Goal: Complete application form

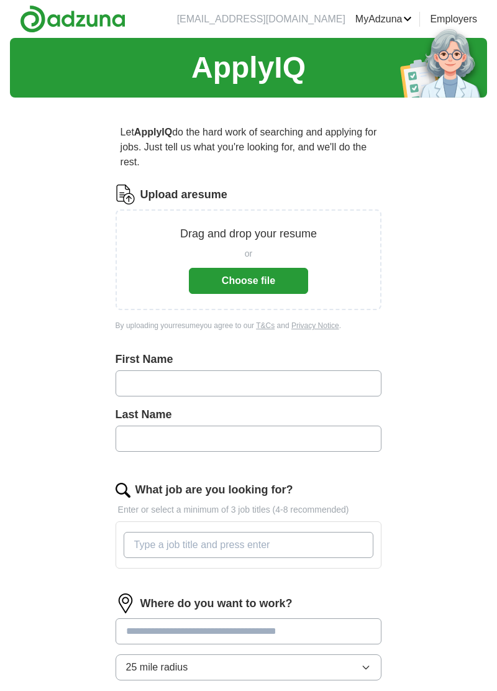
click at [265, 273] on button "Choose file" at bounding box center [248, 281] width 119 height 26
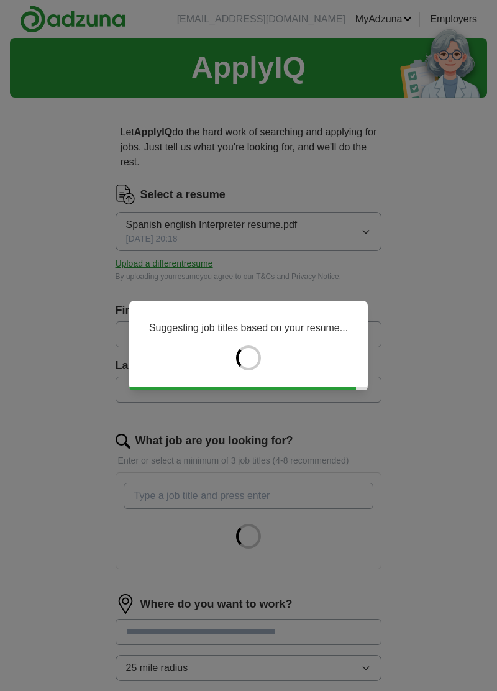
type input "*****"
type input "******"
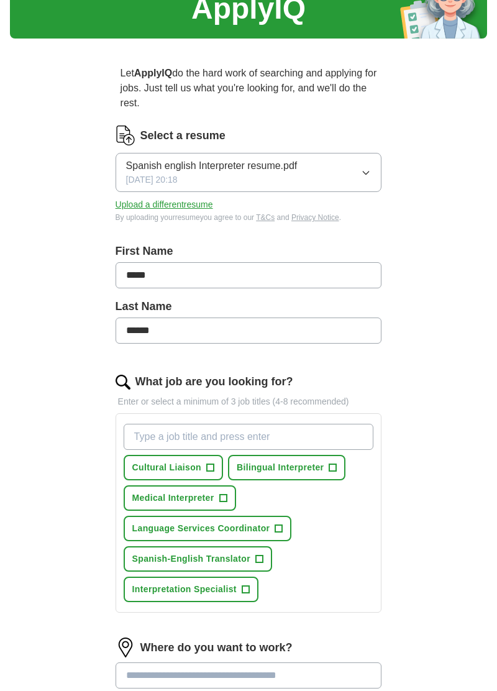
scroll to position [61, 0]
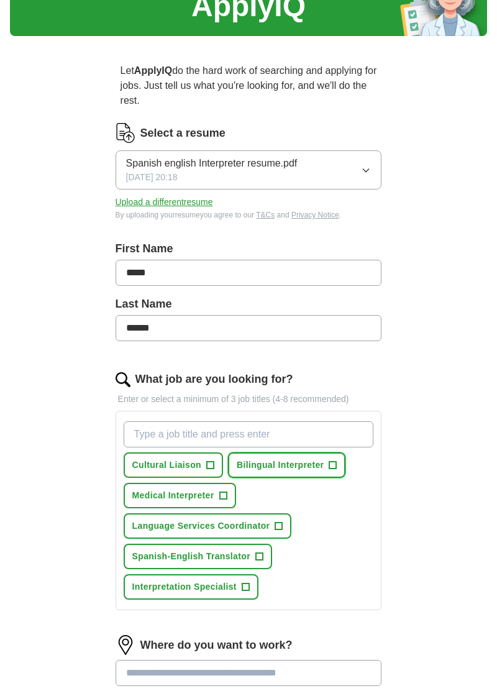
click at [329, 466] on span "+" at bounding box center [332, 465] width 7 height 10
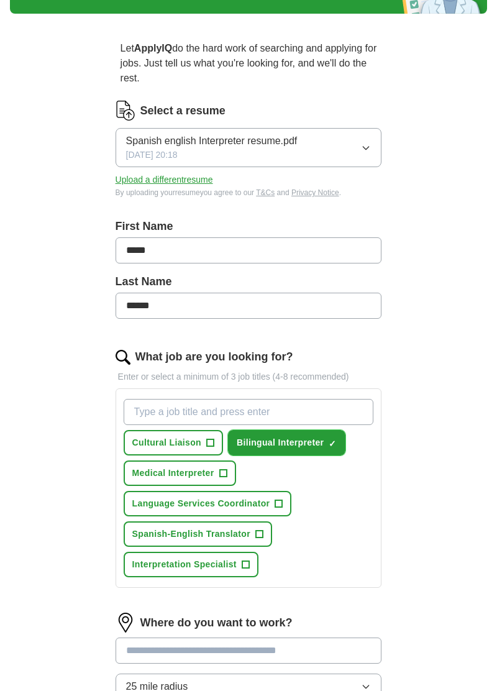
scroll to position [87, 0]
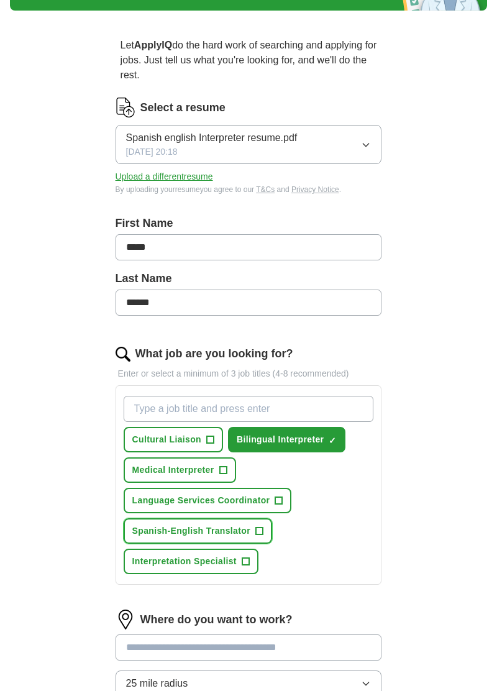
click at [258, 524] on button "Spanish-English Translator +" at bounding box center [198, 530] width 148 height 25
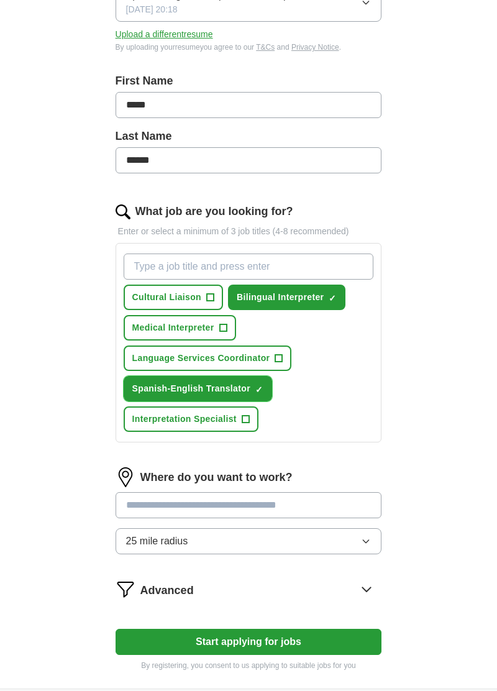
scroll to position [236, 0]
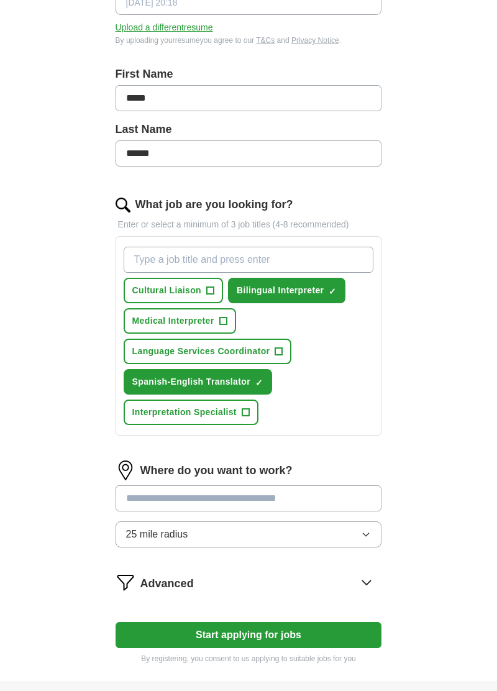
click at [298, 625] on button "Start applying for jobs" at bounding box center [249, 635] width 266 height 26
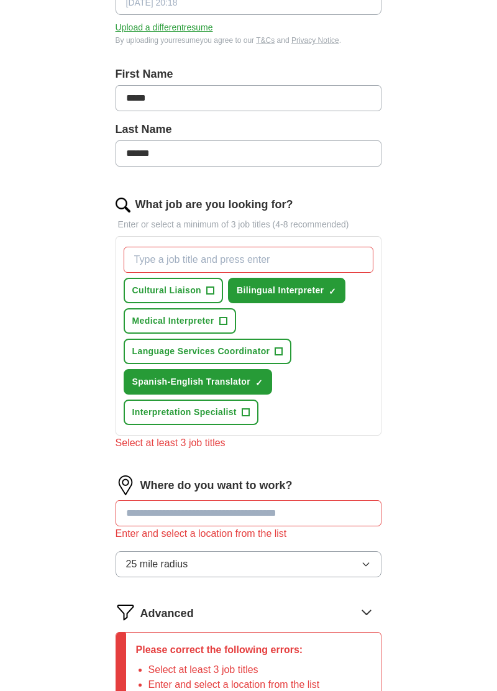
click at [309, 507] on input at bounding box center [249, 513] width 266 height 26
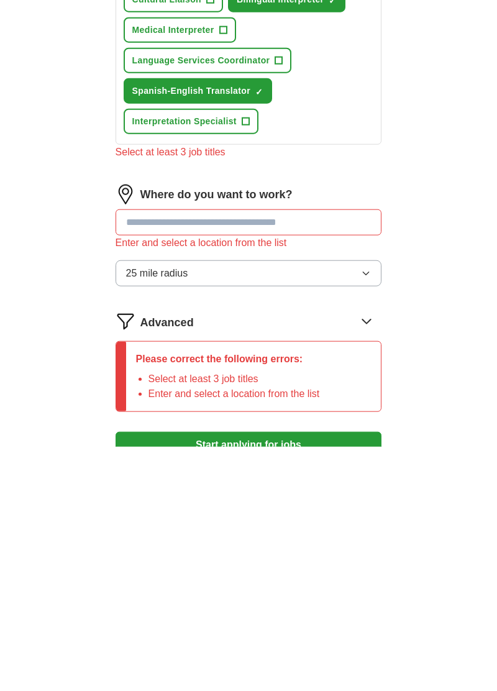
scroll to position [283, 0]
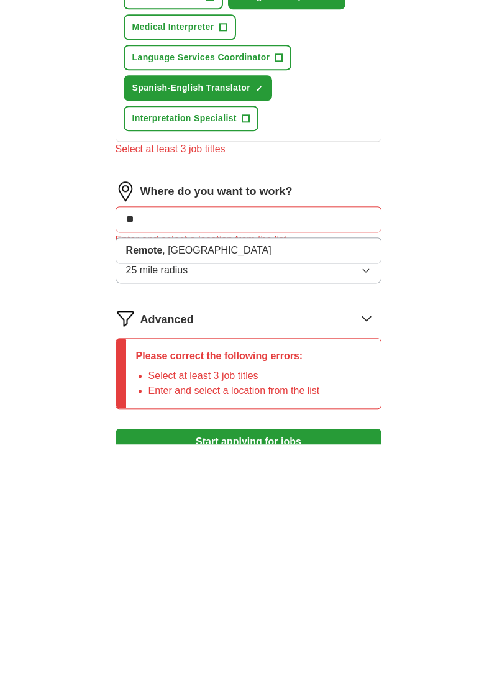
type input "*"
type input "***"
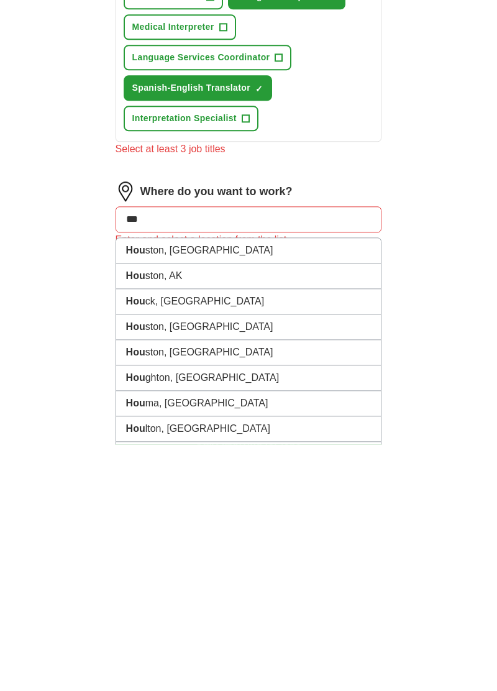
click at [217, 486] on li "Hou ston, [GEOGRAPHIC_DATA]" at bounding box center [248, 496] width 265 height 25
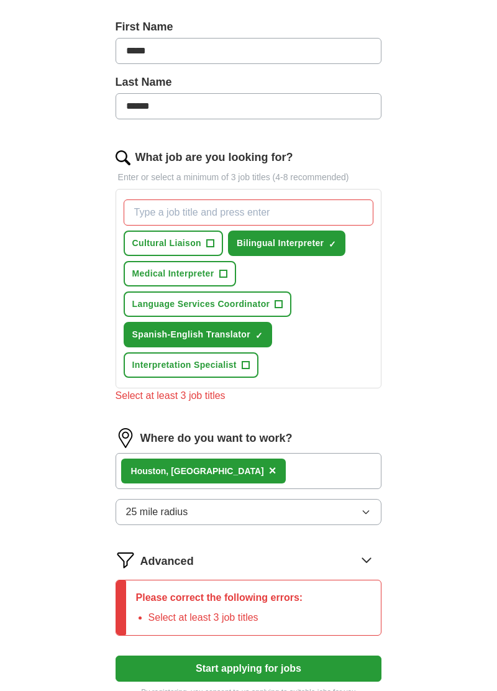
click at [286, 206] on input "What job are you looking for?" at bounding box center [249, 212] width 250 height 26
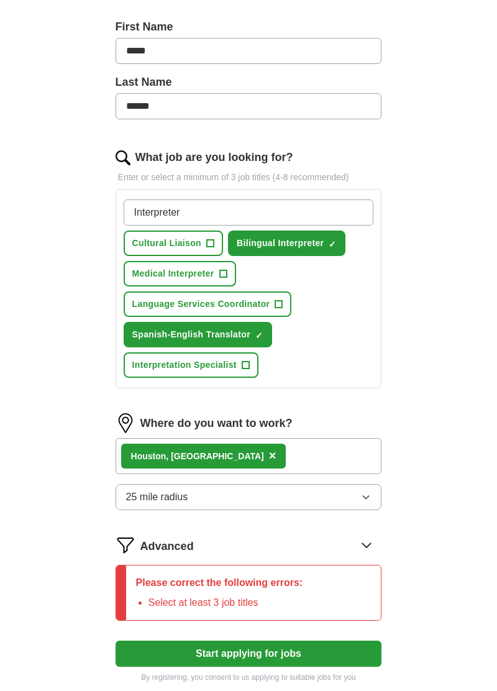
type input "Interpreter"
click at [445, 323] on div "ApplyIQ Let ApplyIQ do the hard work of searching and applying for jobs. Just t…" at bounding box center [248, 227] width 477 height 945
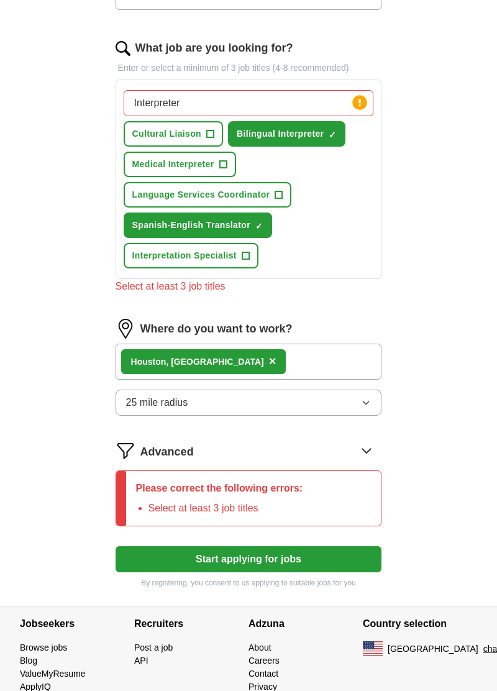
scroll to position [407, 0]
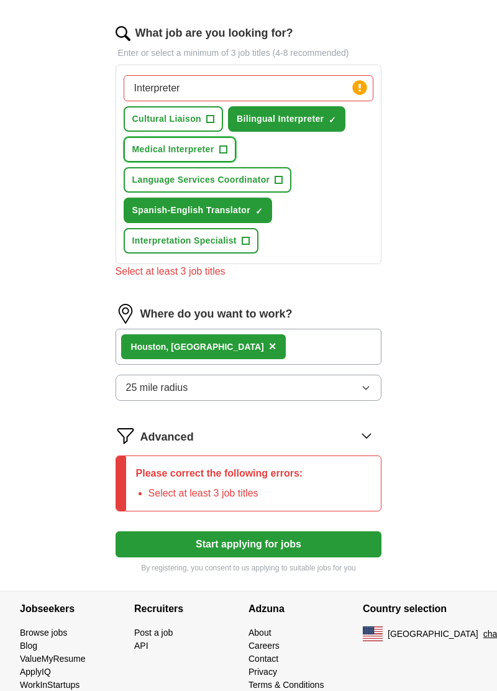
click at [219, 145] on span "+" at bounding box center [222, 150] width 7 height 10
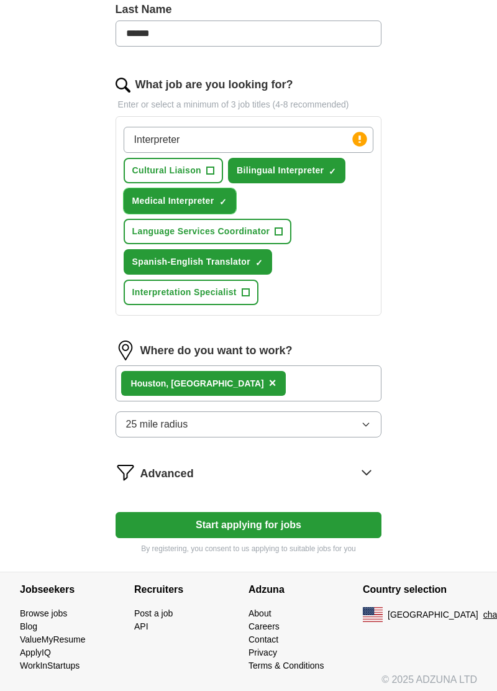
scroll to position [359, 0]
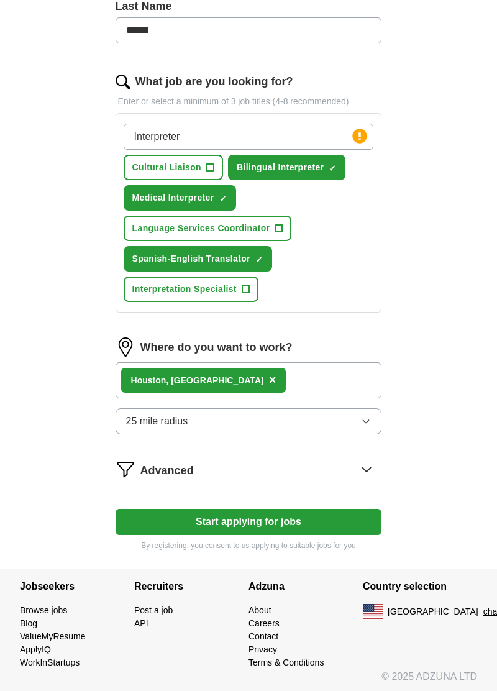
click at [296, 521] on button "Start applying for jobs" at bounding box center [249, 522] width 266 height 26
select select "**"
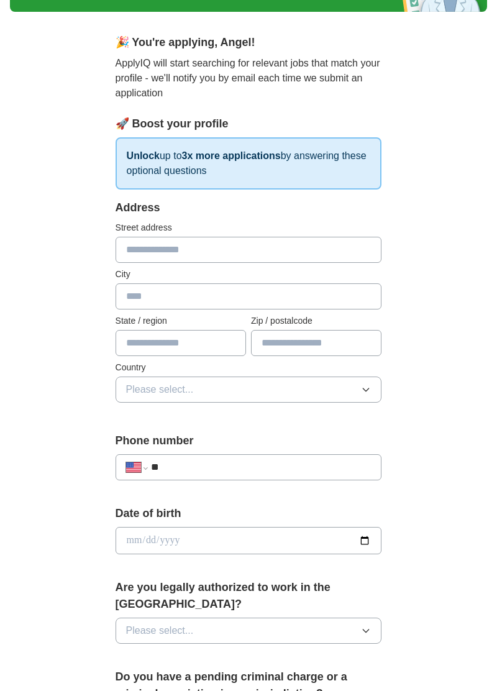
scroll to position [0, 0]
